Goal: Task Accomplishment & Management: Complete application form

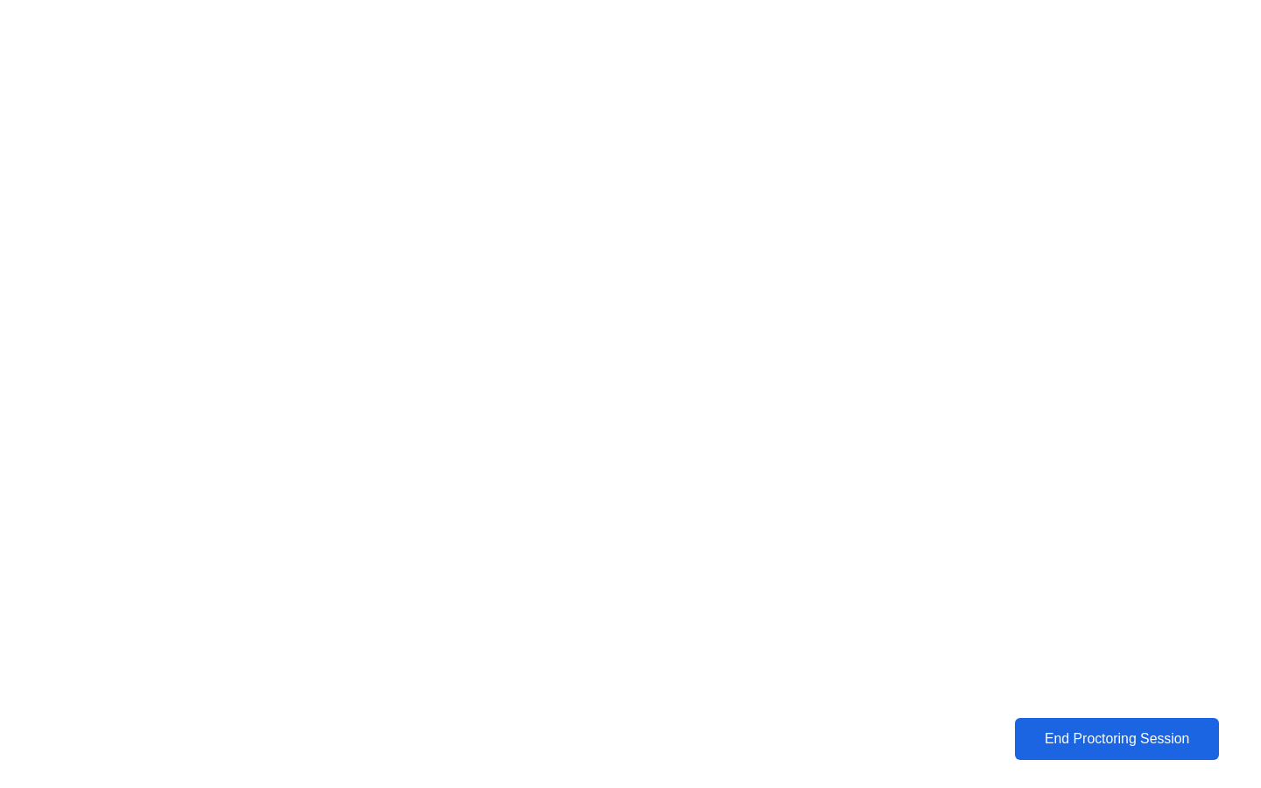
click at [1113, 739] on div "End Proctoring Session" at bounding box center [1117, 739] width 199 height 16
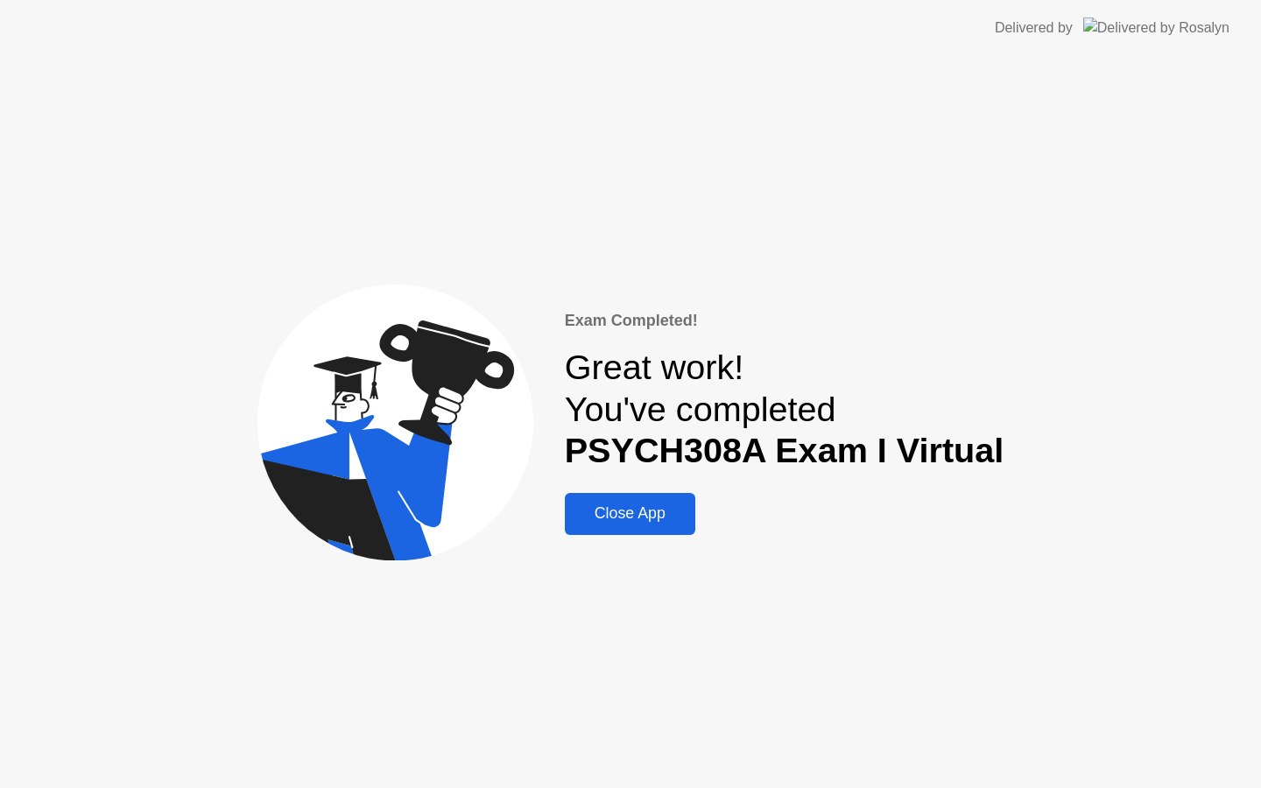
click at [666, 511] on div "Close App" at bounding box center [630, 513] width 120 height 18
